Goal: Information Seeking & Learning: Find specific fact

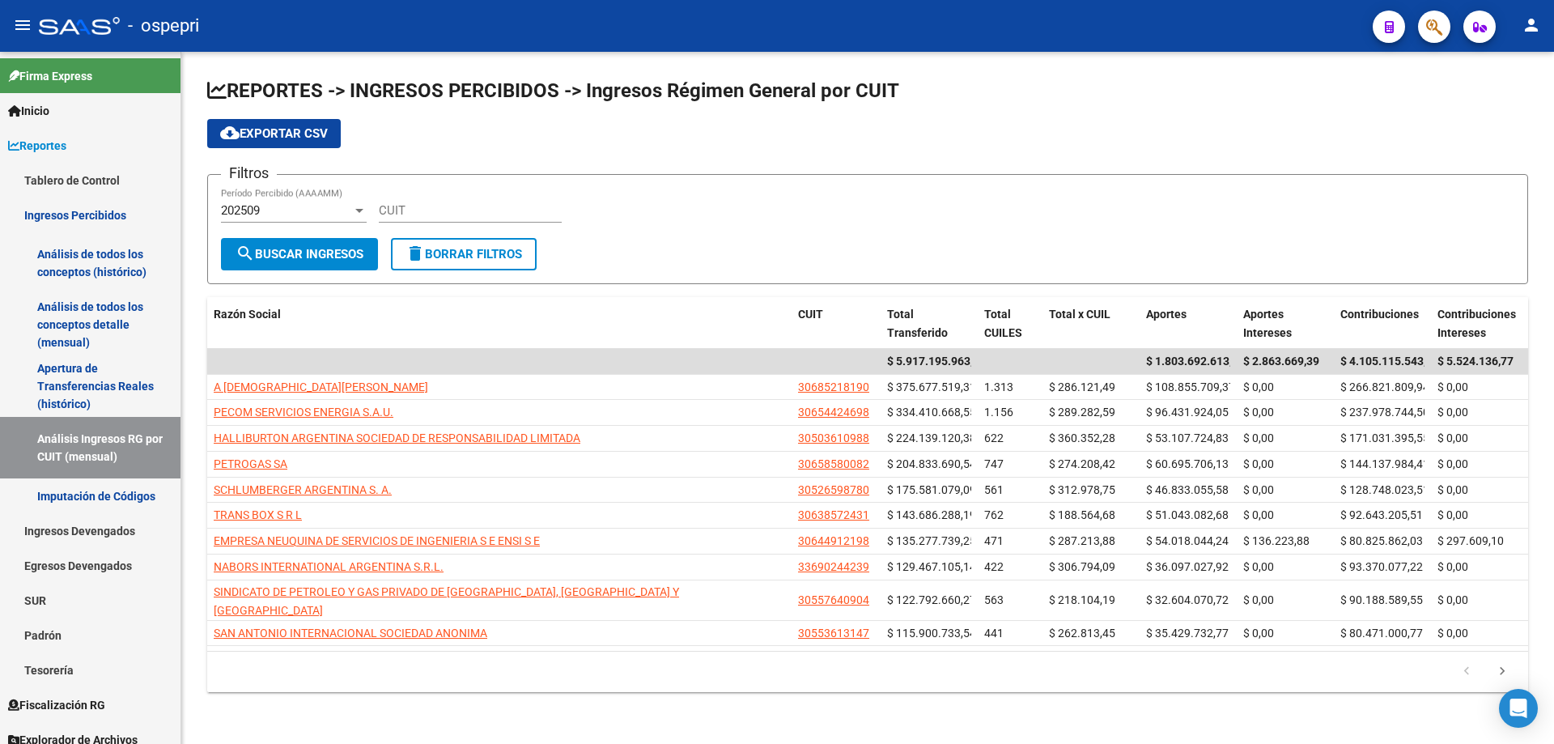
click at [458, 215] on input "CUIT" at bounding box center [470, 210] width 183 height 15
paste input "33-71033608-9"
click at [309, 243] on button "search Buscar Ingresos" at bounding box center [299, 254] width 157 height 32
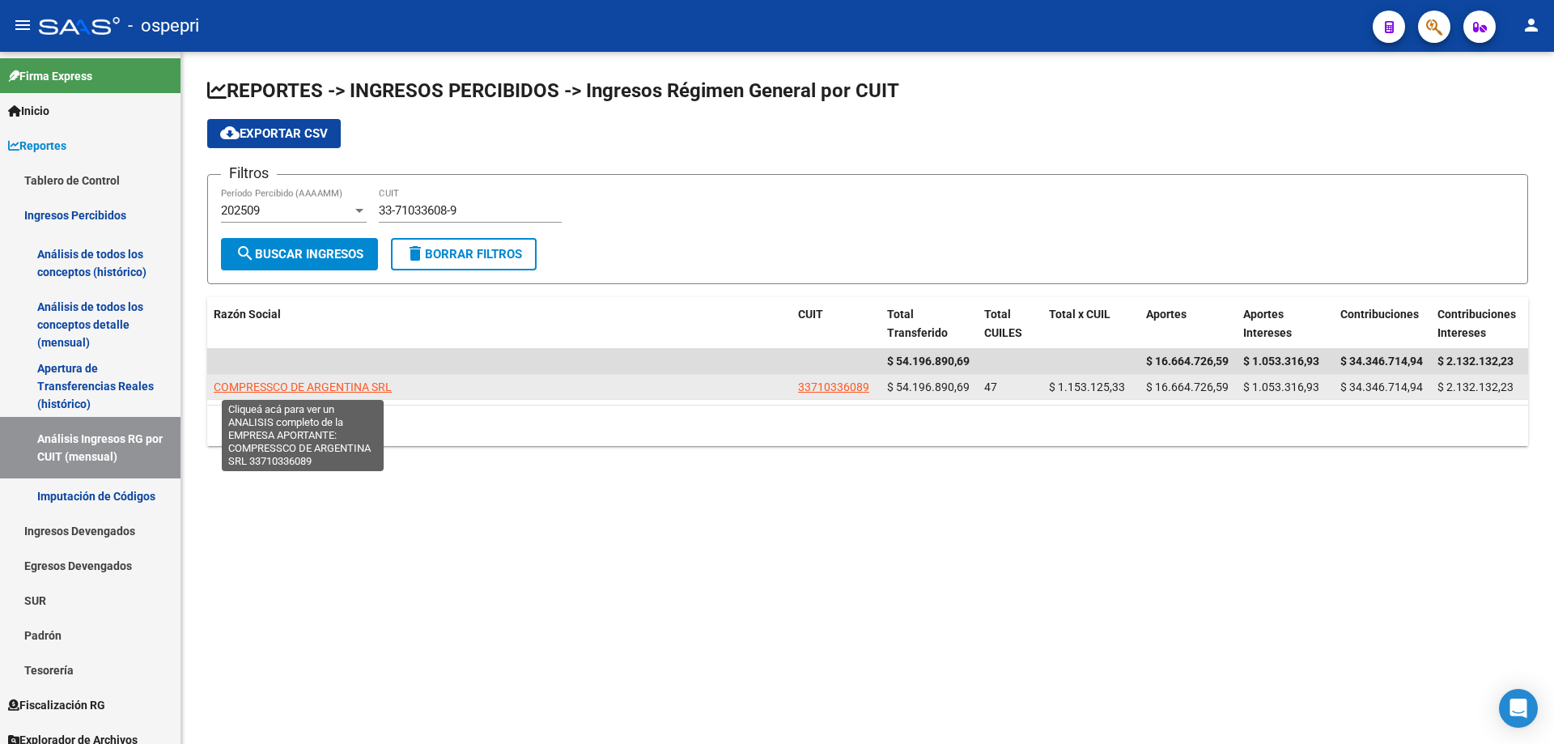
click at [300, 389] on span "COMPRESSCO DE ARGENTINA SRL" at bounding box center [303, 386] width 178 height 13
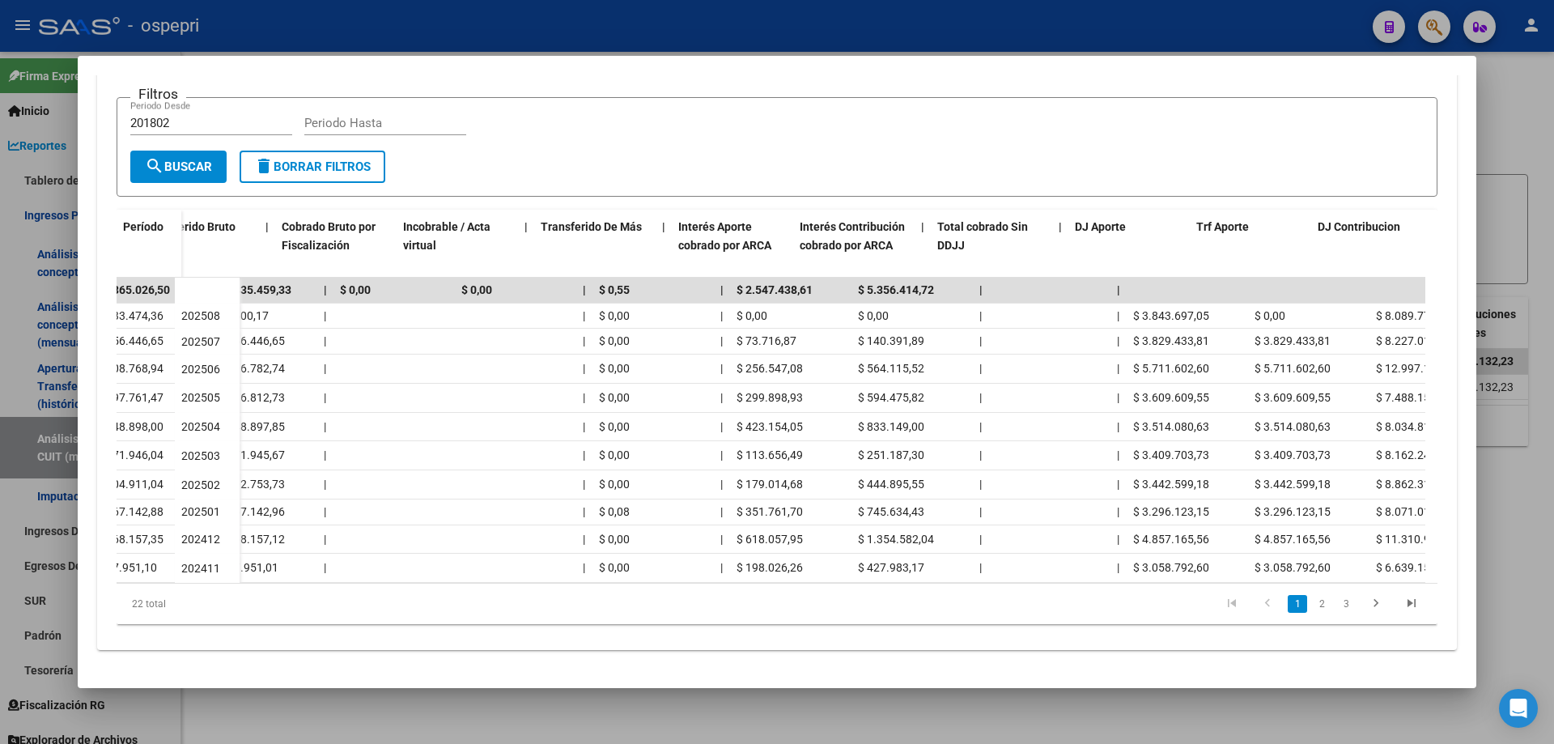
scroll to position [0, 562]
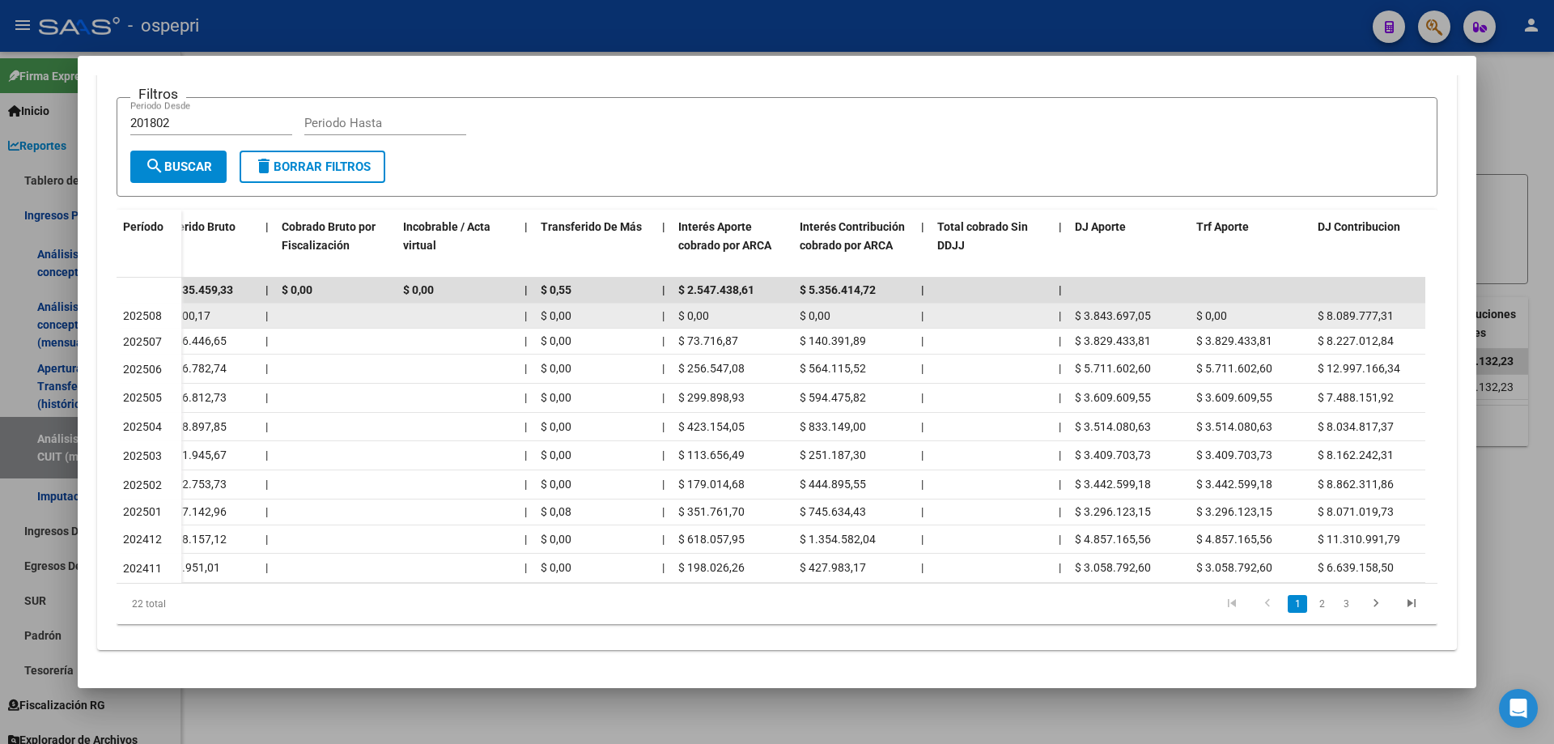
drag, startPoint x: 1162, startPoint y: 306, endPoint x: 1086, endPoint y: 307, distance: 76.1
click at [1086, 307] on div "$ 3.843.697,05" at bounding box center [1129, 316] width 108 height 19
copy span "3.843.697,05"
drag, startPoint x: 1396, startPoint y: 307, endPoint x: 1328, endPoint y: 302, distance: 68.2
click at [1328, 307] on div "$ 8.089.777,31" at bounding box center [1372, 316] width 108 height 19
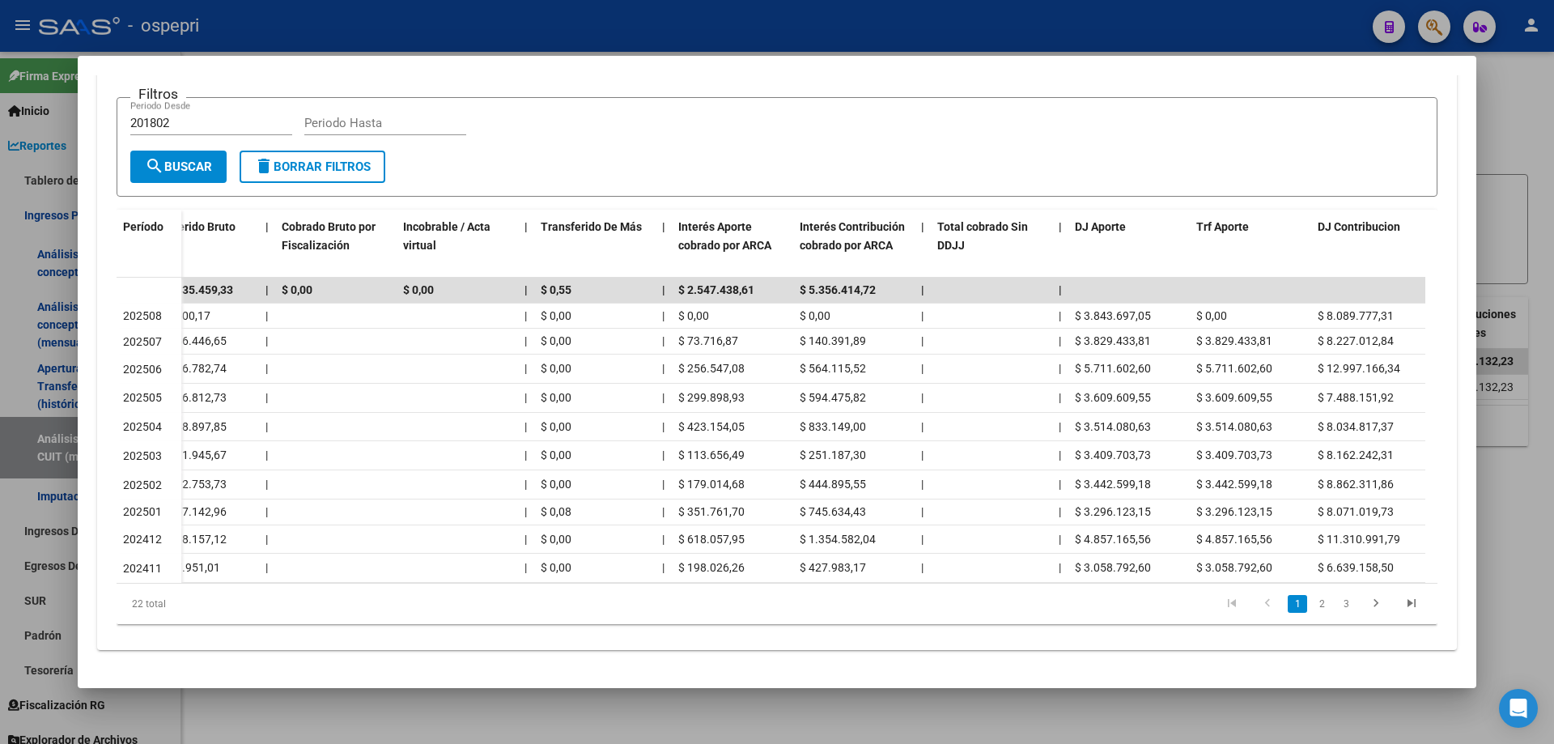
copy span "8.089.777,31"
click at [1501, 154] on div at bounding box center [777, 372] width 1554 height 744
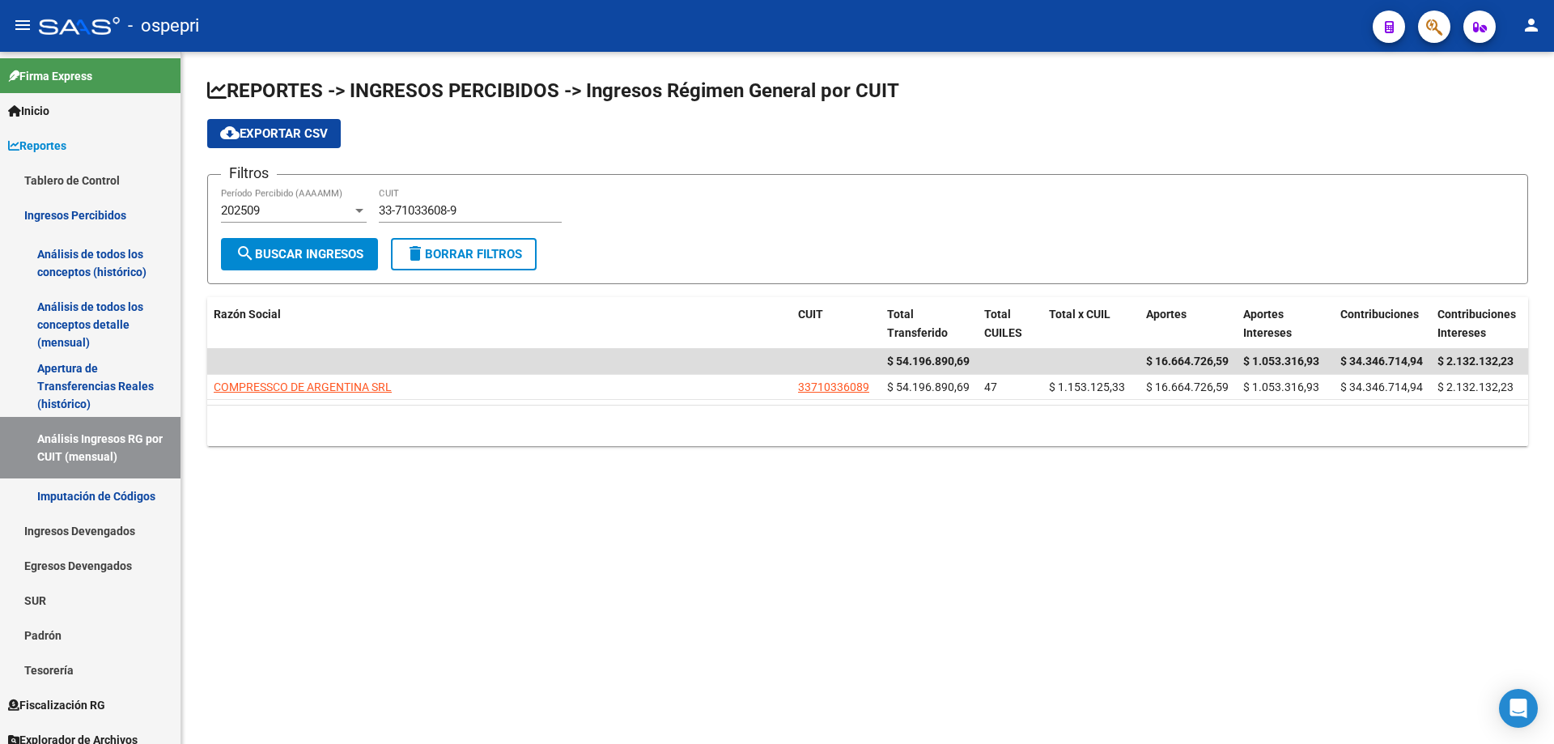
click at [562, 223] on div "Filtros 202509 Período Percibido (AAAAMM) 33-71033608-9 CUIT" at bounding box center [868, 213] width 1294 height 50
click at [547, 220] on div "33-71033608-9 CUIT" at bounding box center [470, 205] width 183 height 35
click at [539, 210] on input "33-71033608-9" at bounding box center [470, 210] width 183 height 15
click at [539, 209] on input "33-71033608-9" at bounding box center [470, 210] width 183 height 15
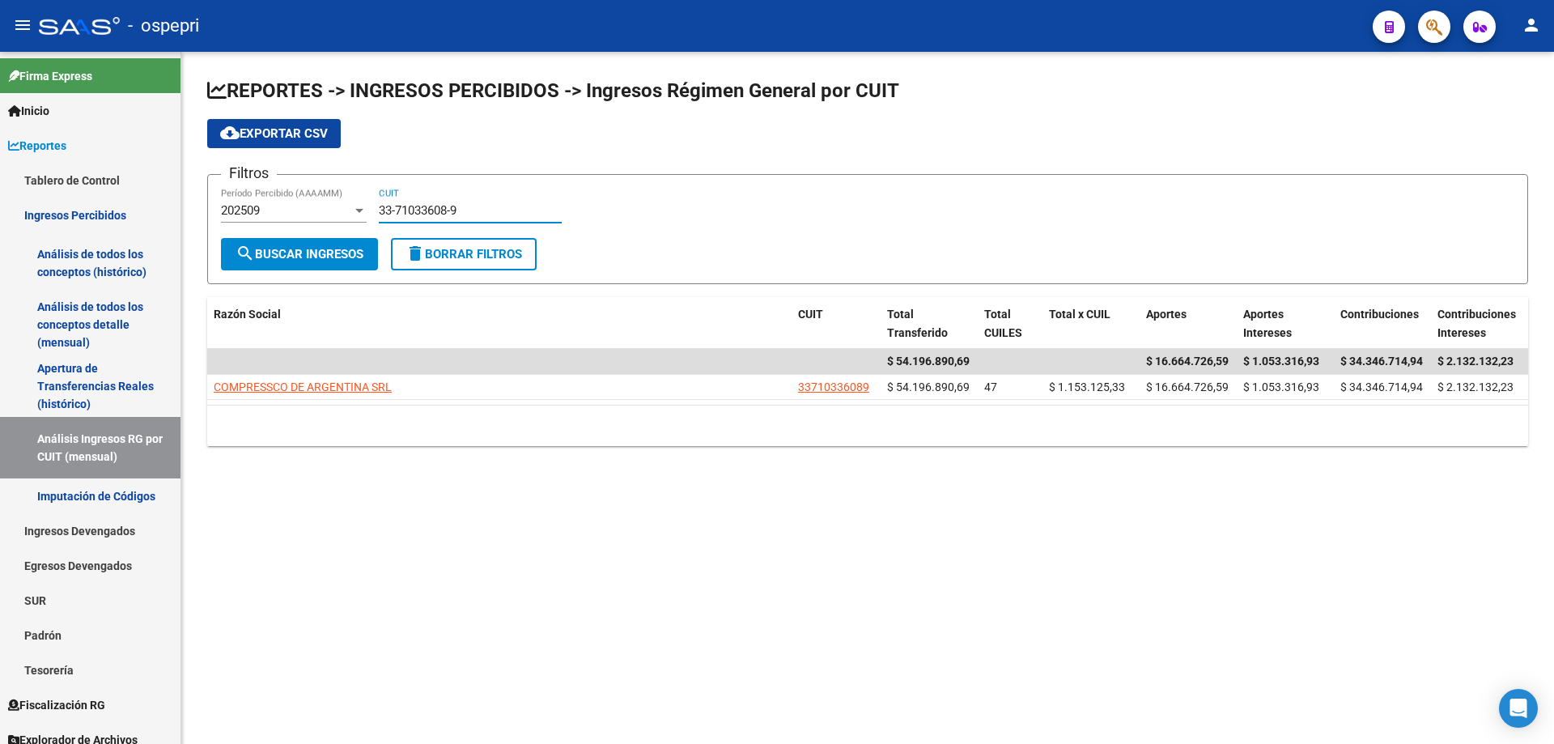
paste input "0-70914281-6"
type input "30-70914281-6"
click at [308, 249] on span "search Buscar Ingresos" at bounding box center [300, 254] width 128 height 15
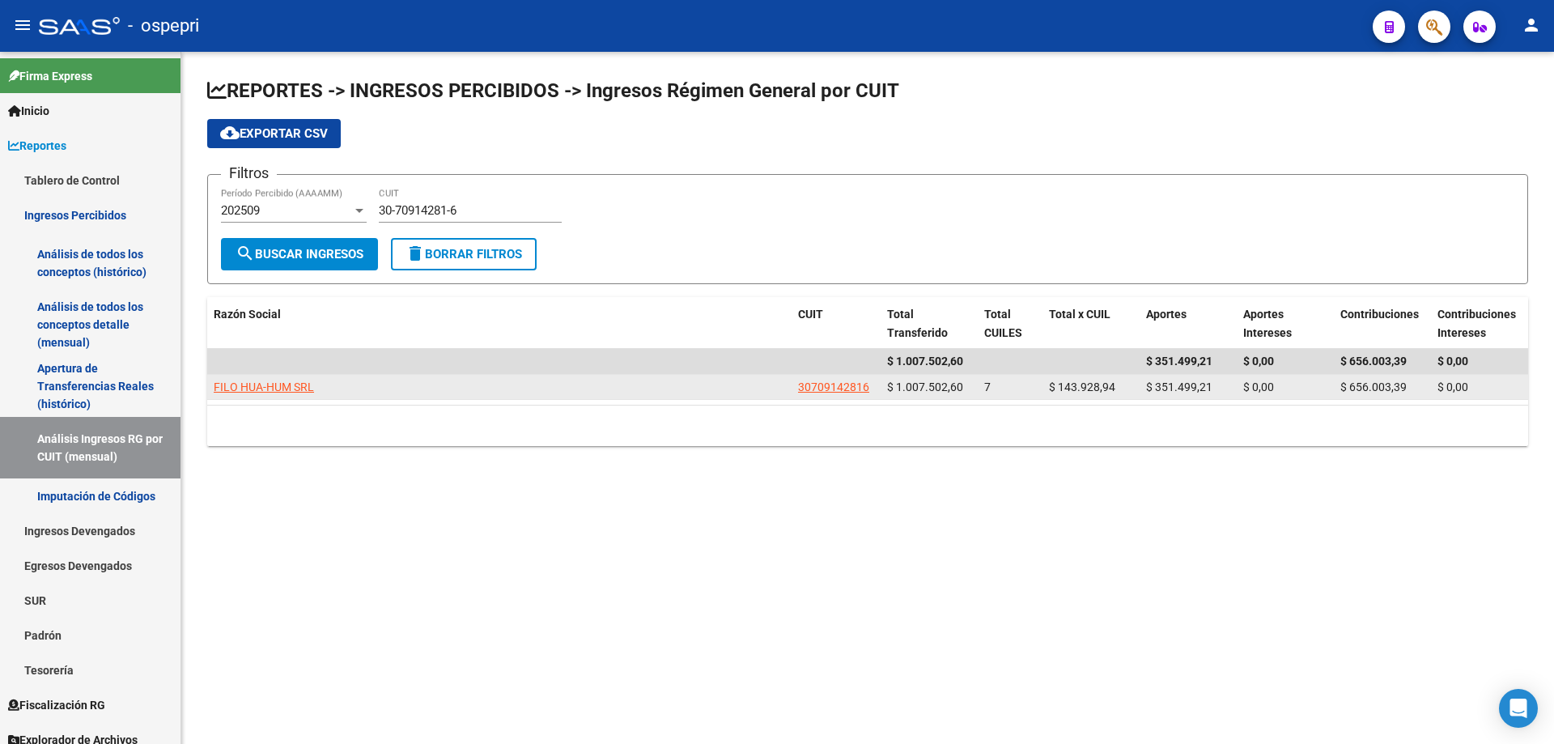
click at [300, 378] on app-link-go-to "FILO HUA-HUM SRL" at bounding box center [264, 387] width 100 height 19
click at [253, 389] on span "FILO HUA-HUM SRL" at bounding box center [264, 386] width 100 height 13
type textarea "30709142816"
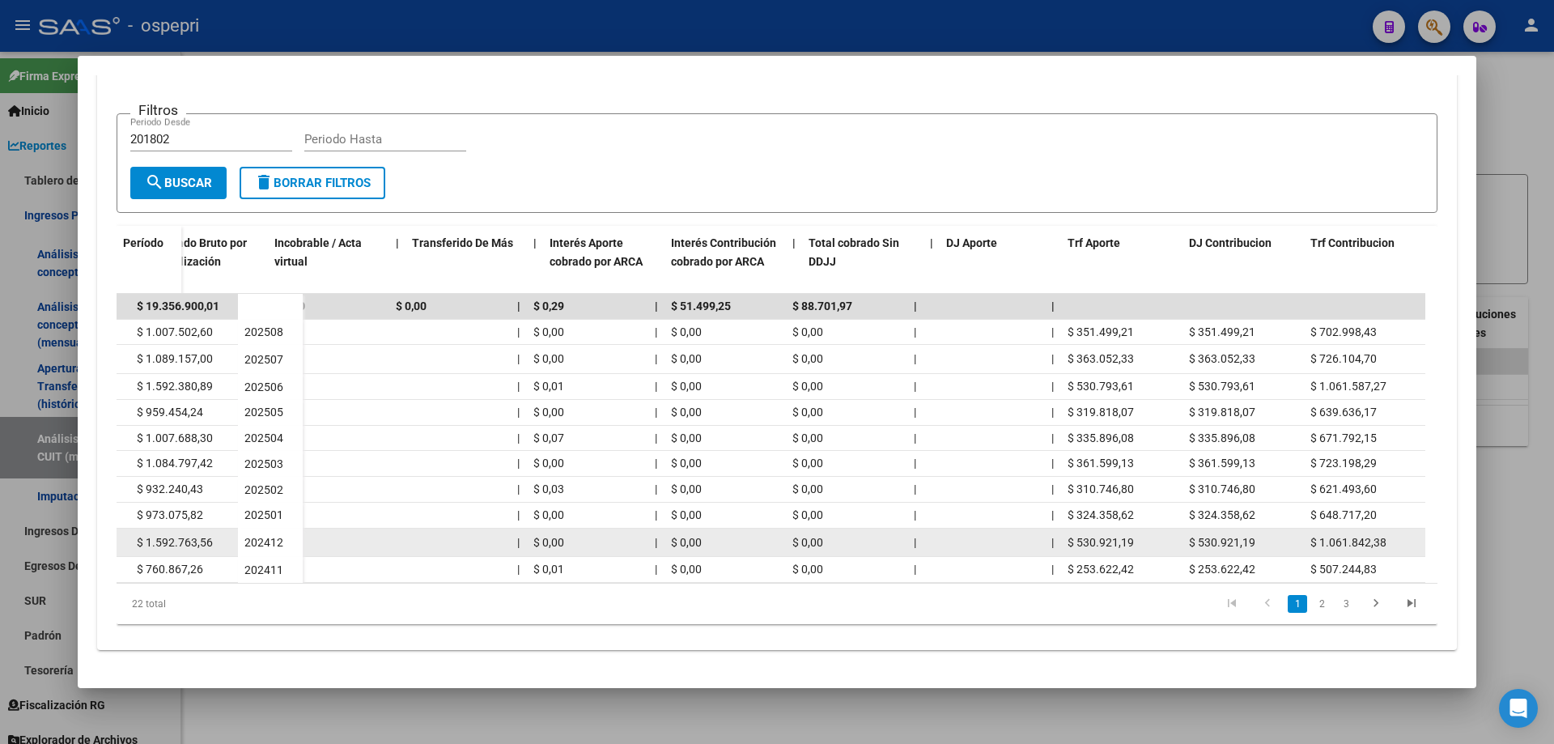
scroll to position [0, 691]
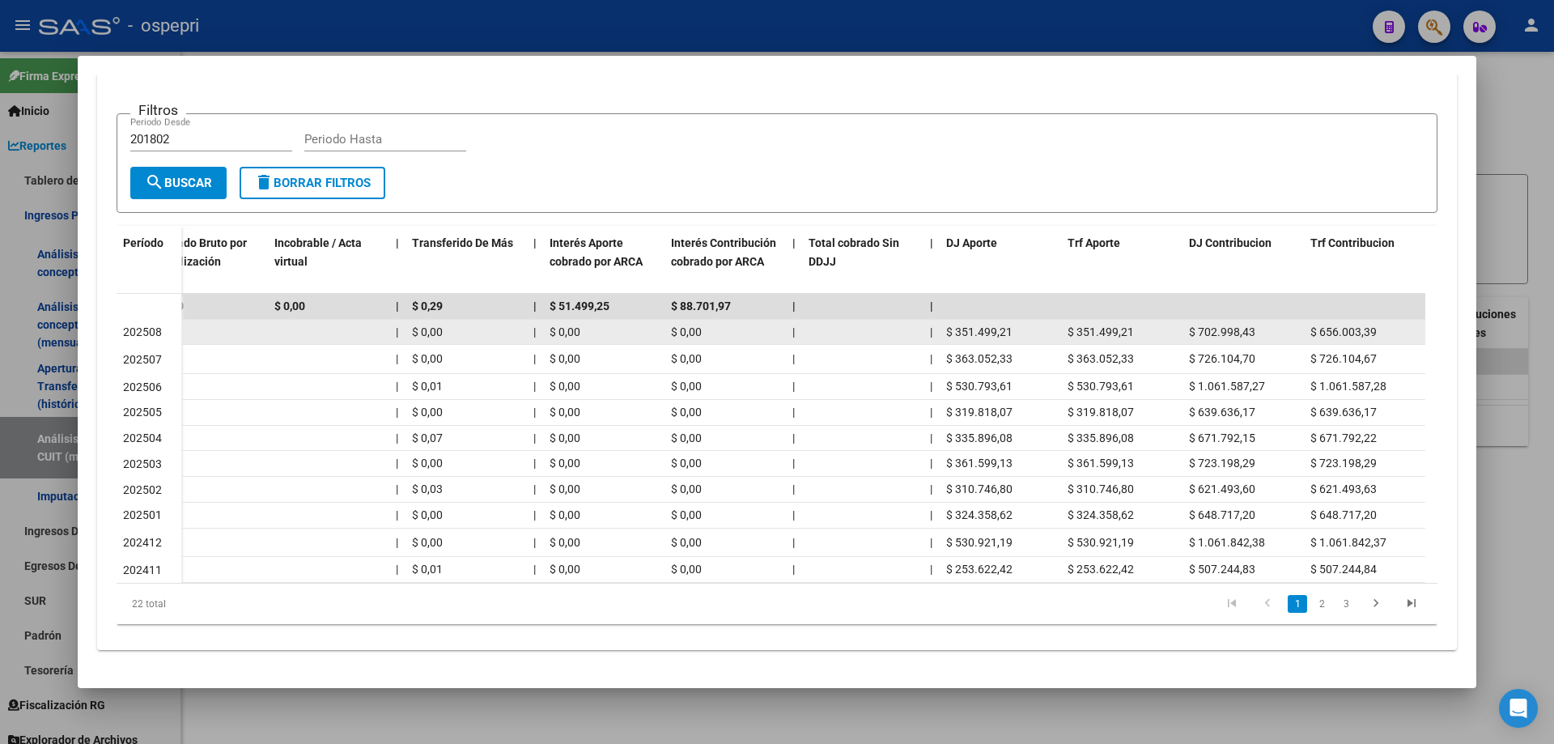
drag, startPoint x: 1016, startPoint y: 321, endPoint x: 962, endPoint y: 321, distance: 54.2
click at [962, 323] on div "$ 351.499,21" at bounding box center [1000, 332] width 108 height 19
drag, startPoint x: 958, startPoint y: 323, endPoint x: 1026, endPoint y: 322, distance: 68.0
click at [1026, 323] on div "$ 351.499,21" at bounding box center [1000, 332] width 108 height 19
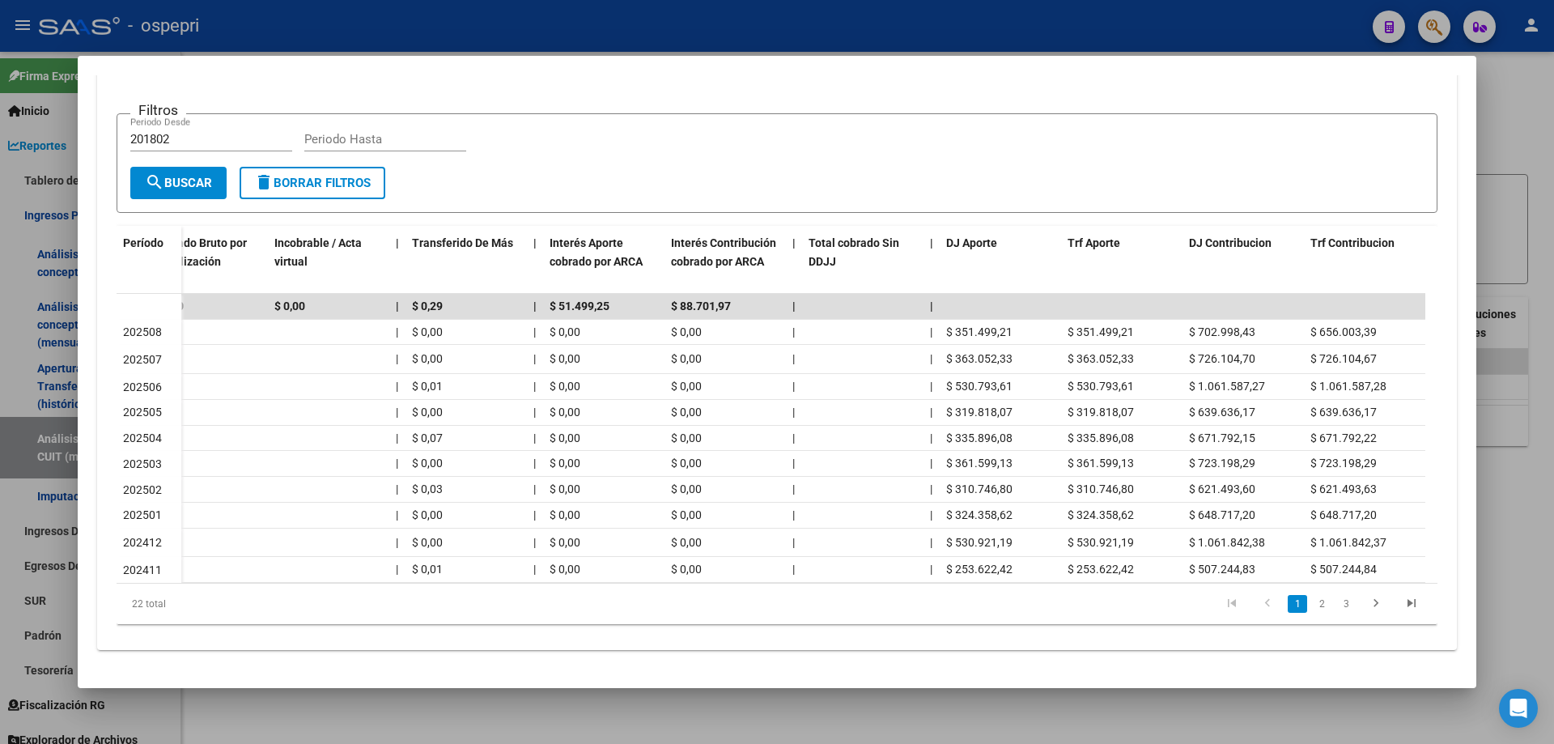
copy span "351.499,21"
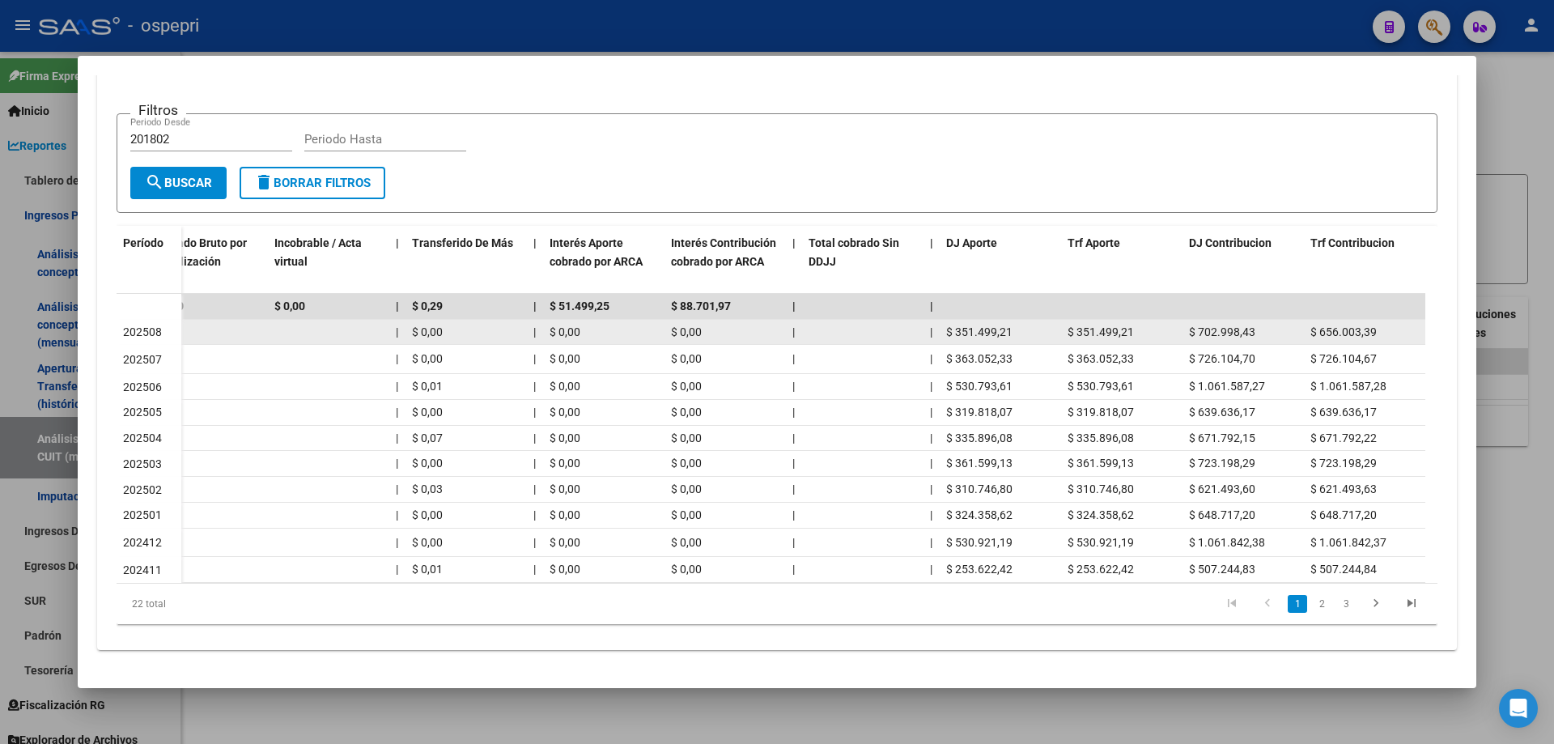
drag, startPoint x: 1258, startPoint y: 322, endPoint x: 1197, endPoint y: 321, distance: 60.7
click at [1197, 323] on div "$ 702.998,43" at bounding box center [1243, 332] width 108 height 19
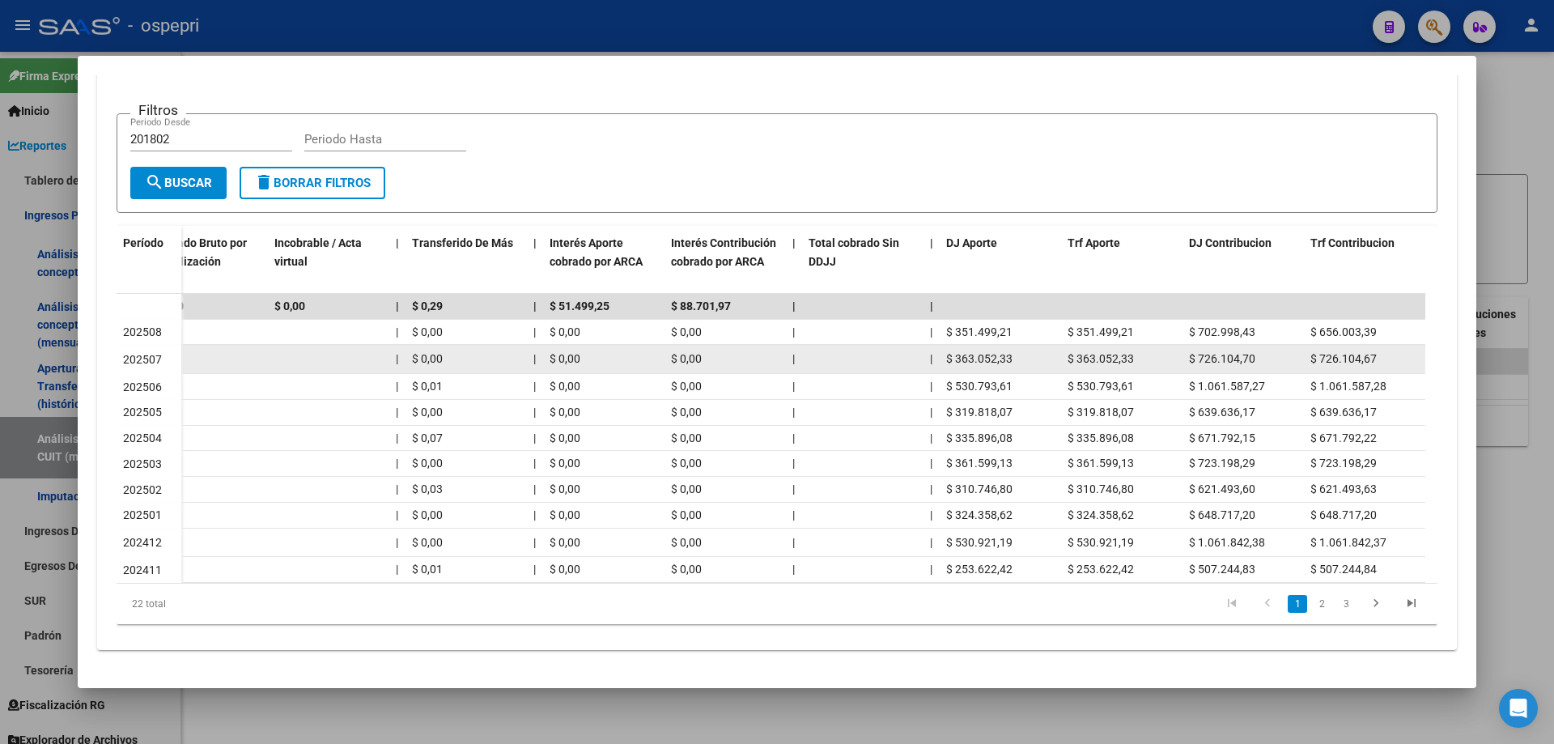
copy span "702.998,43"
